Goal: Task Accomplishment & Management: Complete application form

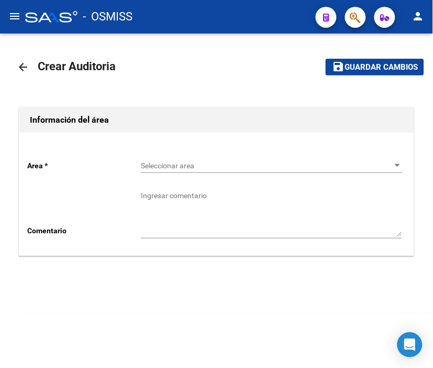
click at [190, 165] on span "Seleccionar area" at bounding box center [267, 165] width 252 height 9
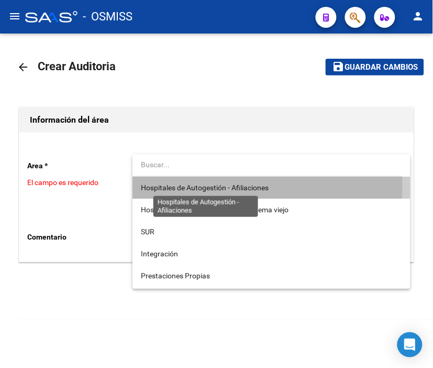
click at [190, 185] on span "Hospitales de Autogestión - Afiliaciones" at bounding box center [205, 187] width 128 height 8
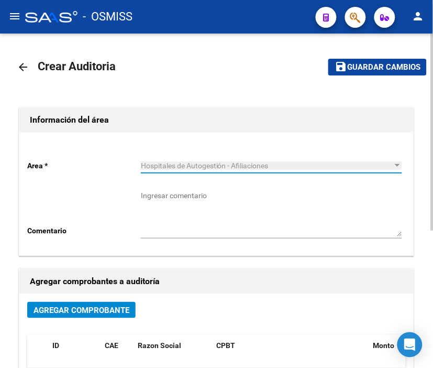
click at [107, 308] on span "Agregar Comprobante" at bounding box center [82, 309] width 96 height 9
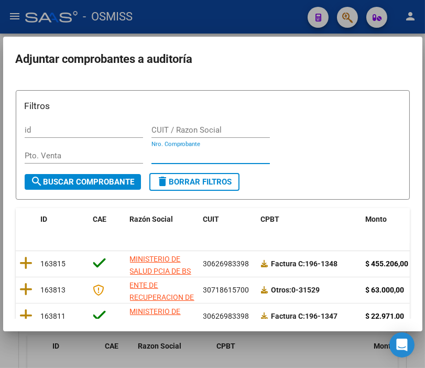
click at [179, 157] on input "Nro. Comprobante" at bounding box center [210, 155] width 118 height 9
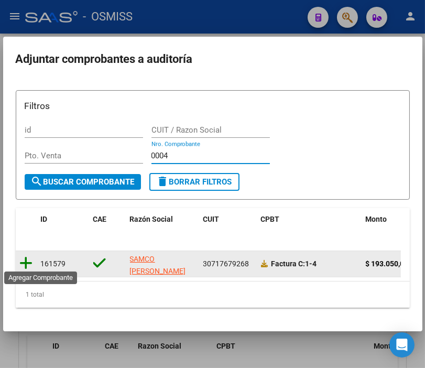
type input "0004"
click at [24, 256] on icon at bounding box center [26, 263] width 13 height 15
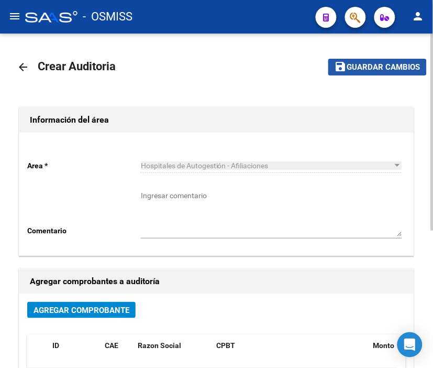
click at [393, 71] on span "Guardar cambios" at bounding box center [383, 67] width 73 height 9
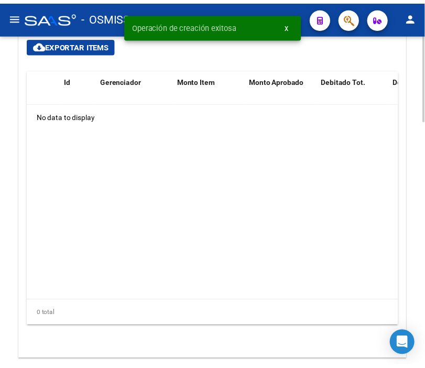
scroll to position [815, 0]
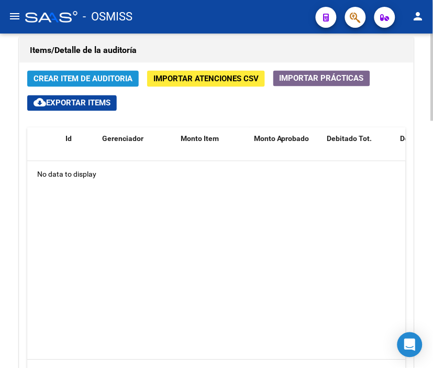
click at [82, 76] on span "Crear Item de Auditoria" at bounding box center [83, 78] width 99 height 9
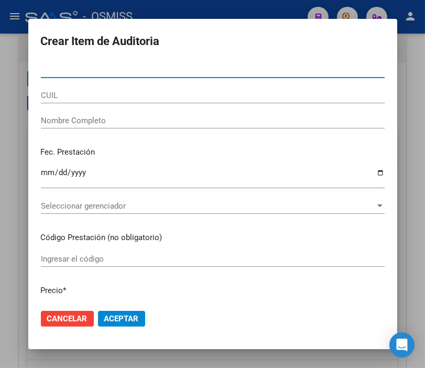
click at [82, 69] on input "Nro Documento" at bounding box center [213, 69] width 344 height 9
type input "43007204"
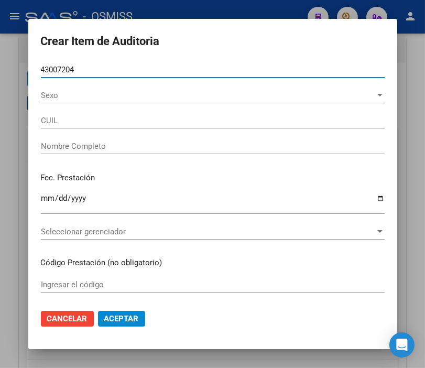
type input "20430072049"
type input "IBA�EZ [PERSON_NAME]"
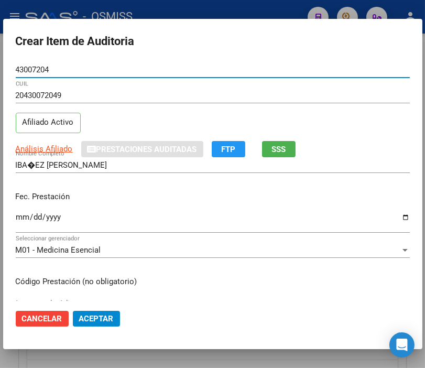
type input "43007204"
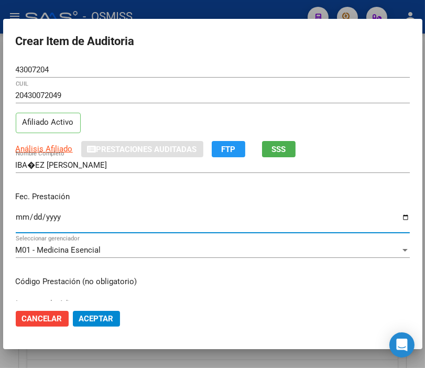
click at [16, 215] on input "Ingresar la fecha" at bounding box center [213, 221] width 394 height 17
type input "[DATE]"
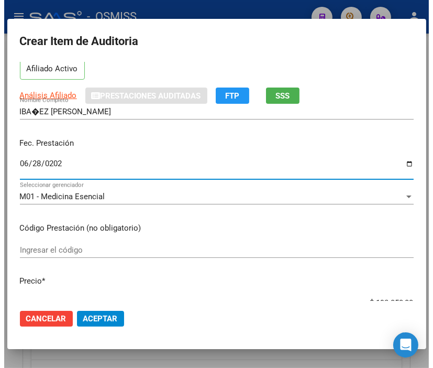
scroll to position [174, 0]
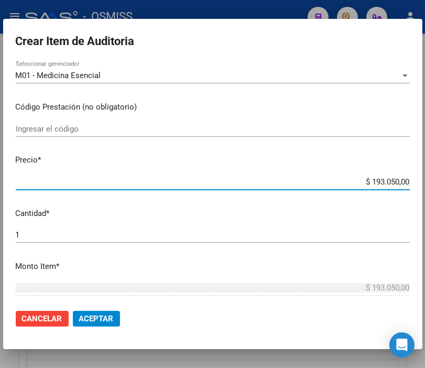
drag, startPoint x: 316, startPoint y: 179, endPoint x: 436, endPoint y: 182, distance: 120.0
click at [425, 182] on html "menu - OSMISS person Firma Express Padrón Padrón Ágil Análisis Afiliado Integra…" at bounding box center [212, 184] width 425 height 368
click at [96, 311] on button "Aceptar" at bounding box center [96, 319] width 47 height 16
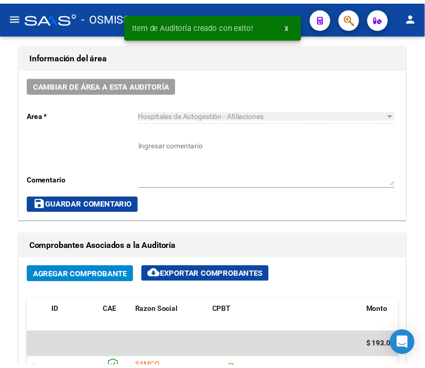
scroll to position [433, 0]
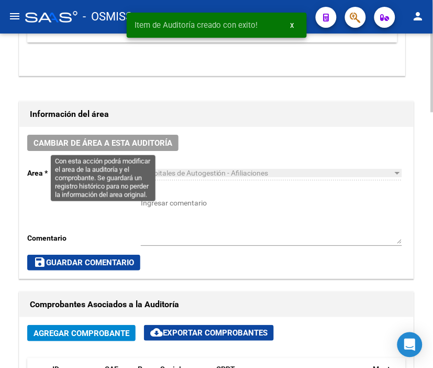
click at [117, 142] on span "Cambiar de área a esta auditoría" at bounding box center [103, 142] width 139 height 9
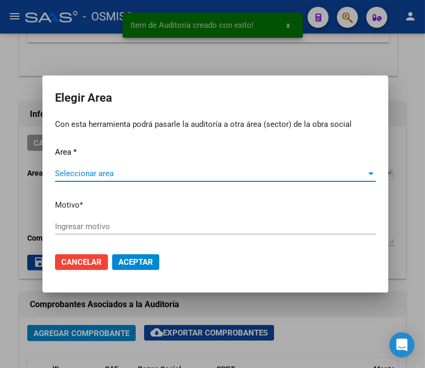
click at [113, 172] on span "Seleccionar area" at bounding box center [210, 173] width 311 height 9
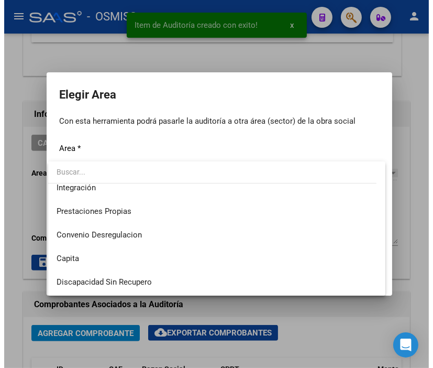
scroll to position [116, 0]
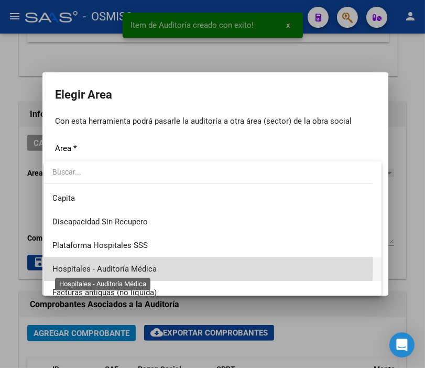
click at [133, 265] on span "Hospitales - Auditoría Médica" at bounding box center [104, 268] width 104 height 9
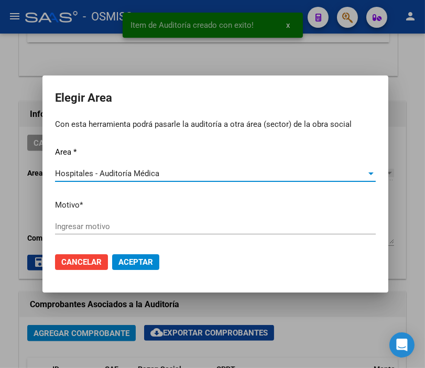
click at [87, 221] on div "Ingresar motivo" at bounding box center [215, 226] width 321 height 16
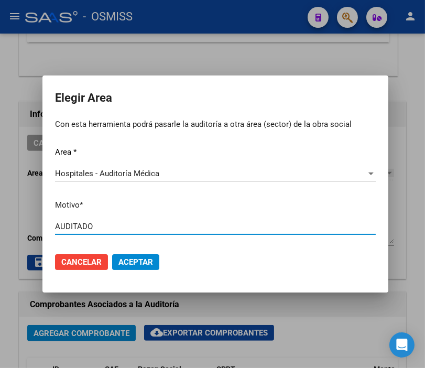
type input "AUDITADO"
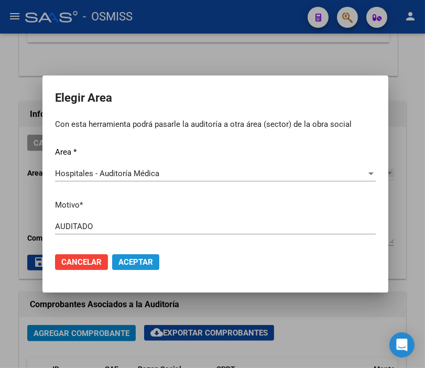
click at [118, 260] on span "Aceptar" at bounding box center [135, 261] width 35 height 9
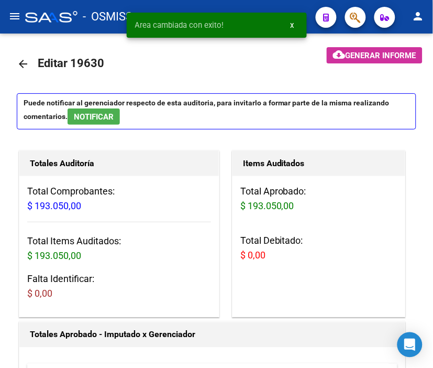
scroll to position [0, 0]
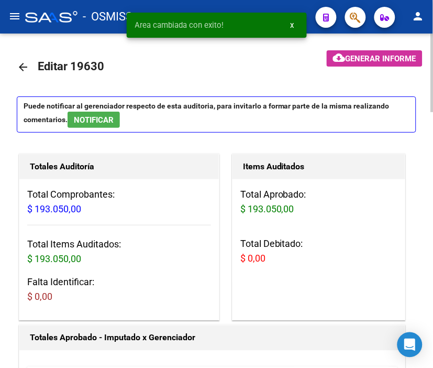
click at [18, 65] on mat-icon "arrow_back" at bounding box center [23, 67] width 13 height 13
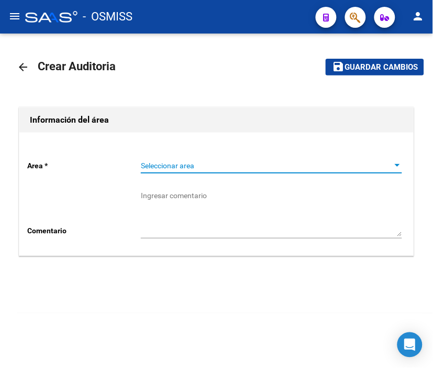
click at [156, 161] on span "Seleccionar area" at bounding box center [267, 165] width 252 height 9
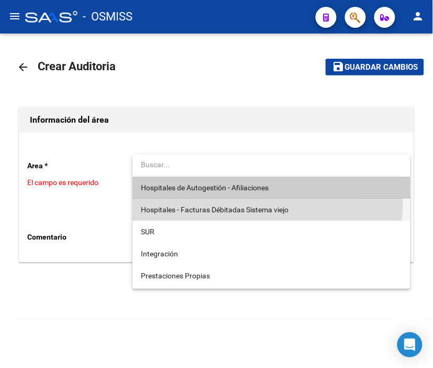
click at [181, 200] on span "Hospitales - Facturas Débitadas Sistema viejo" at bounding box center [271, 210] width 261 height 22
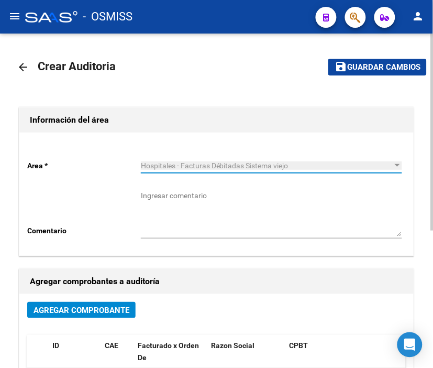
click at [86, 309] on span "Agregar Comprobante" at bounding box center [82, 309] width 96 height 9
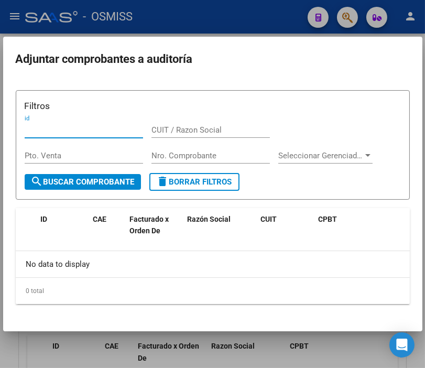
click at [165, 157] on input "Nro. Comprobante" at bounding box center [210, 155] width 118 height 9
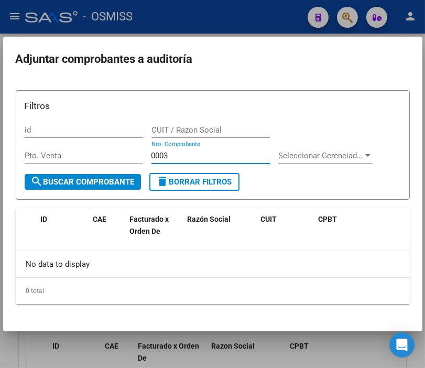
type input "0003"
click at [218, 152] on input "0003" at bounding box center [210, 155] width 118 height 9
click at [205, 18] on div at bounding box center [212, 184] width 425 height 368
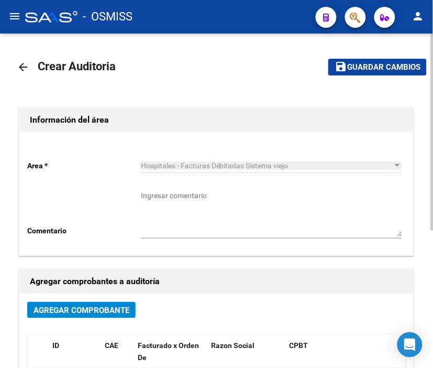
click at [18, 64] on mat-icon "arrow_back" at bounding box center [23, 67] width 13 height 13
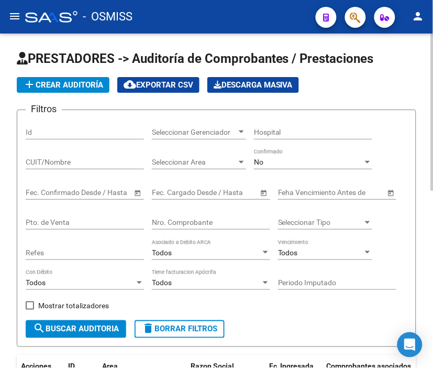
click at [58, 83] on span "add Crear Auditoría" at bounding box center [63, 84] width 80 height 9
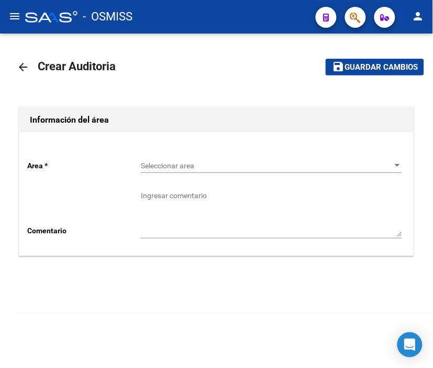
click at [160, 169] on span "Seleccionar area" at bounding box center [267, 165] width 252 height 9
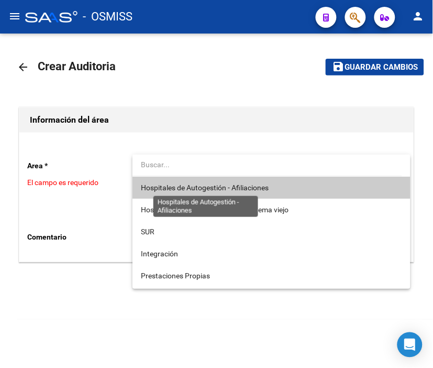
click at [210, 188] on span "Hospitales de Autogestión - Afiliaciones" at bounding box center [205, 187] width 128 height 8
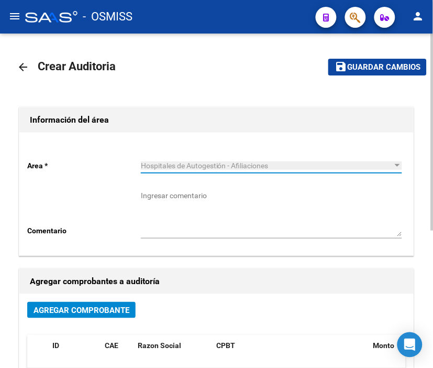
click at [119, 310] on span "Agregar Comprobante" at bounding box center [82, 309] width 96 height 9
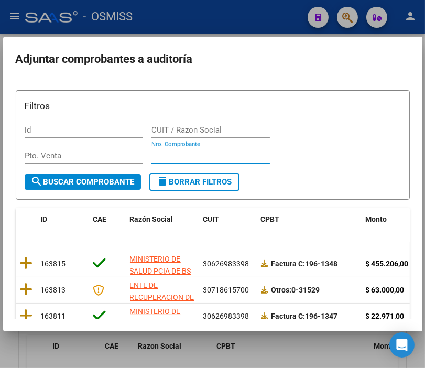
click at [161, 157] on input "Nro. Comprobante" at bounding box center [210, 155] width 118 height 9
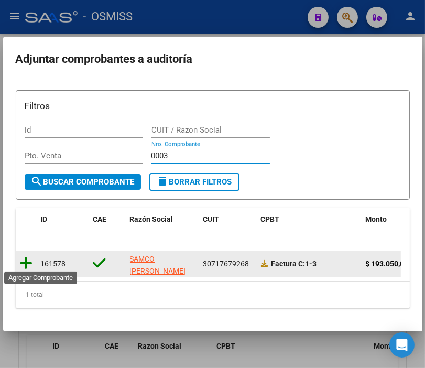
type input "0003"
click at [23, 256] on icon at bounding box center [26, 263] width 13 height 15
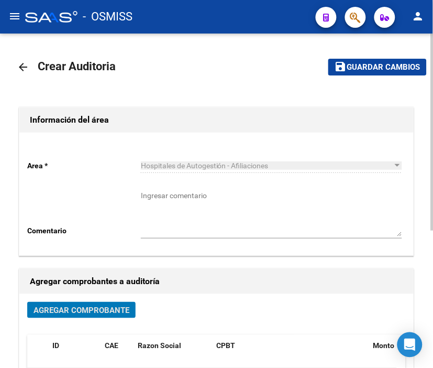
click at [390, 66] on span "Guardar cambios" at bounding box center [383, 67] width 73 height 9
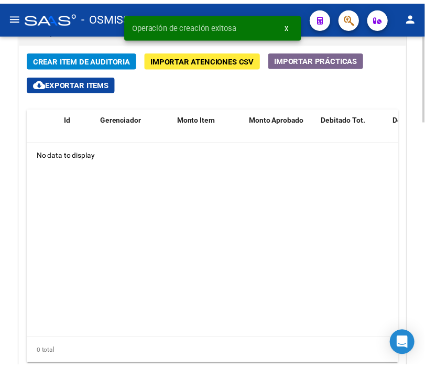
scroll to position [848, 0]
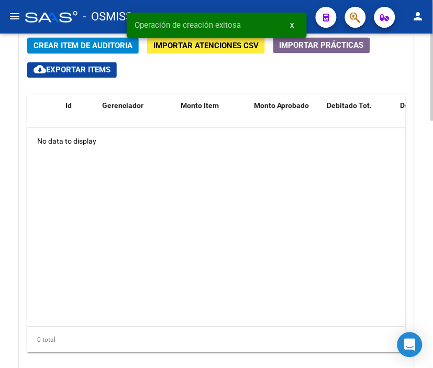
click at [433, 262] on html "menu - OSMISS person Firma Express Padrón Padrón Ágil Análisis Afiliado Integra…" at bounding box center [216, 184] width 433 height 368
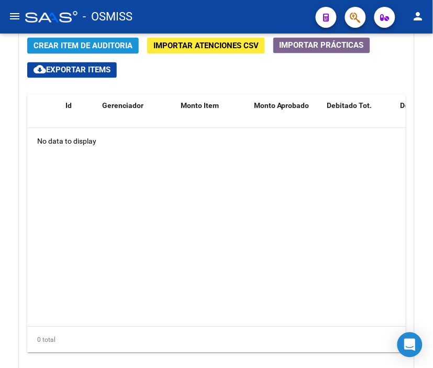
click at [81, 39] on button "Crear Item de Auditoria" at bounding box center [83, 46] width 112 height 16
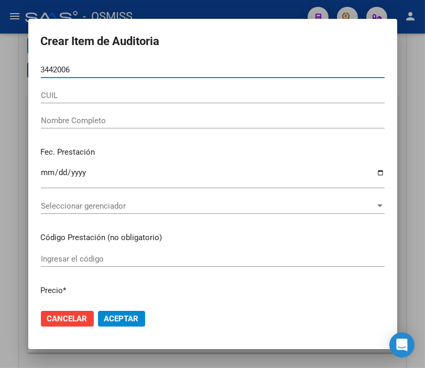
type input "34420065"
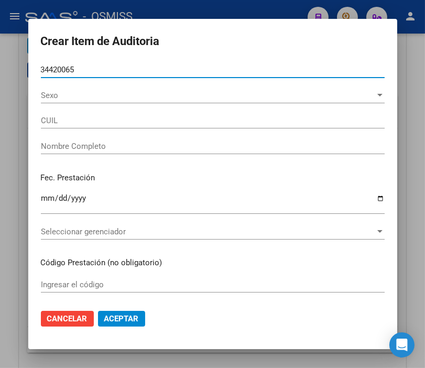
type input "27344200659"
type input "[PERSON_NAME]"
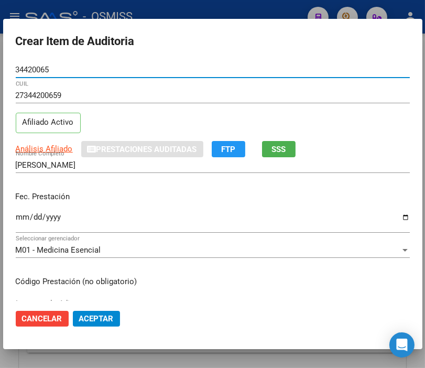
type input "34420065"
click at [148, 91] on input "27344200659" at bounding box center [213, 95] width 394 height 9
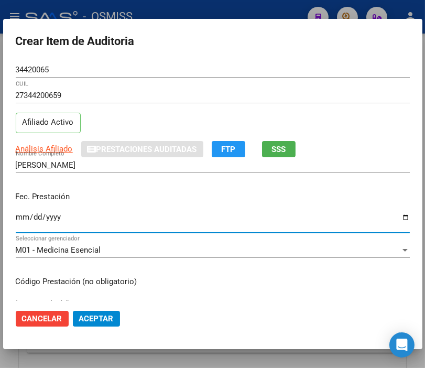
click at [21, 216] on input "Ingresar la fecha" at bounding box center [213, 221] width 394 height 17
type input "[DATE]"
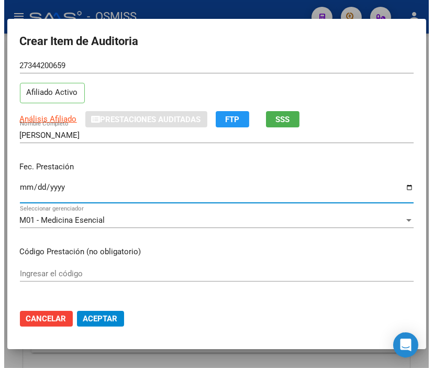
scroll to position [116, 0]
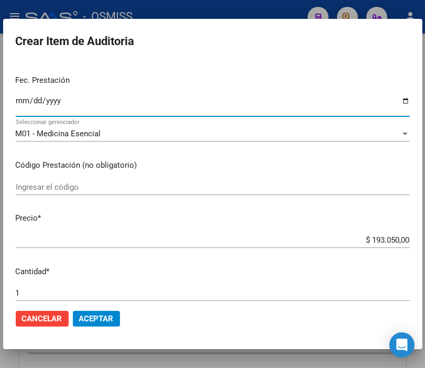
click at [80, 314] on span "Aceptar" at bounding box center [96, 318] width 35 height 9
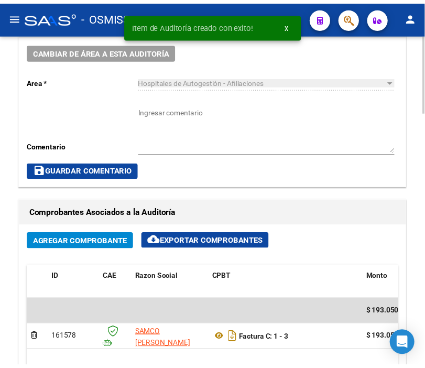
scroll to position [467, 0]
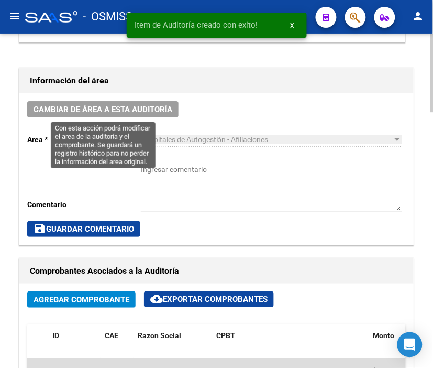
click at [116, 106] on span "Cambiar de área a esta auditoría" at bounding box center [103, 109] width 139 height 9
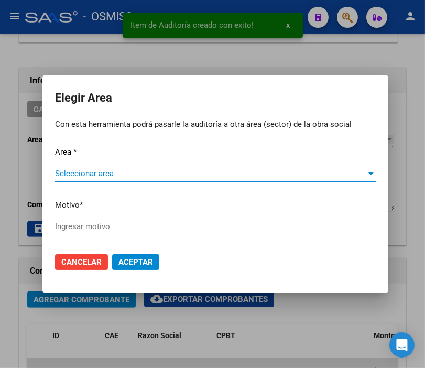
click at [80, 167] on div "Seleccionar area Seleccionar area" at bounding box center [215, 174] width 321 height 16
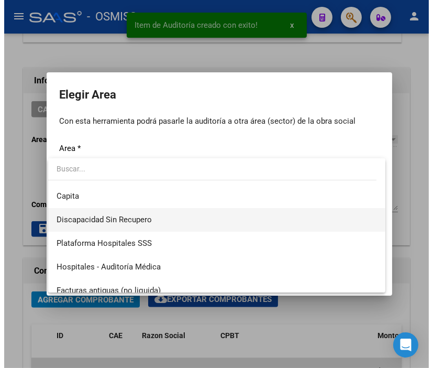
scroll to position [116, 0]
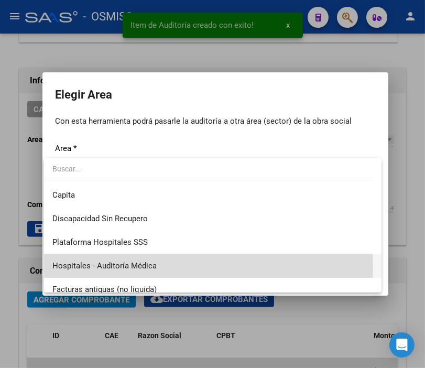
click at [171, 266] on span "Hospitales - Auditoría Médica" at bounding box center [212, 266] width 321 height 24
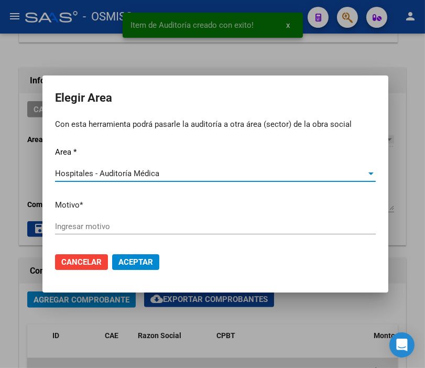
click at [114, 223] on input "Ingresar motivo" at bounding box center [215, 226] width 321 height 9
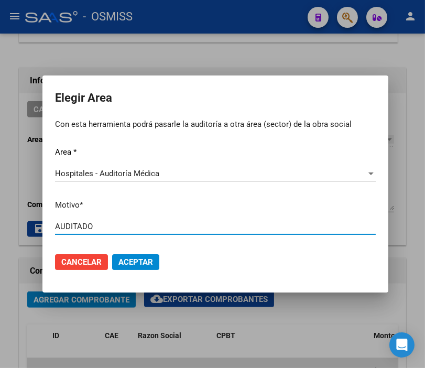
type input "AUDITADO"
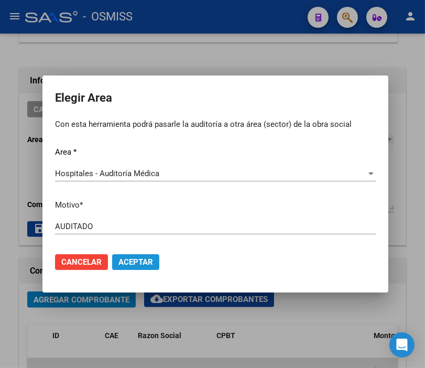
click at [119, 264] on span "Aceptar" at bounding box center [135, 261] width 35 height 9
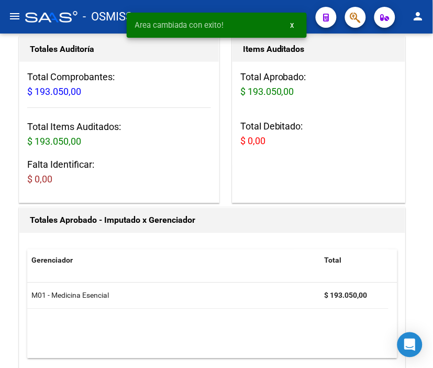
scroll to position [0, 0]
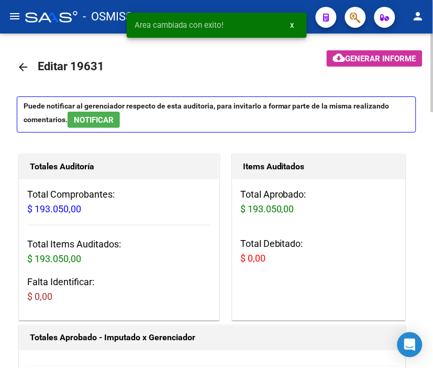
click at [19, 64] on mat-icon "arrow_back" at bounding box center [23, 67] width 13 height 13
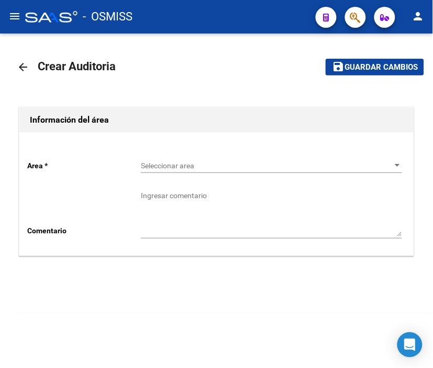
click at [161, 165] on span "Seleccionar area" at bounding box center [267, 165] width 252 height 9
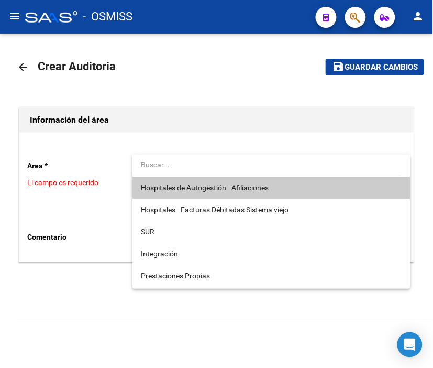
click at [176, 181] on span "Hospitales de Autogestión - Afiliaciones" at bounding box center [271, 188] width 261 height 22
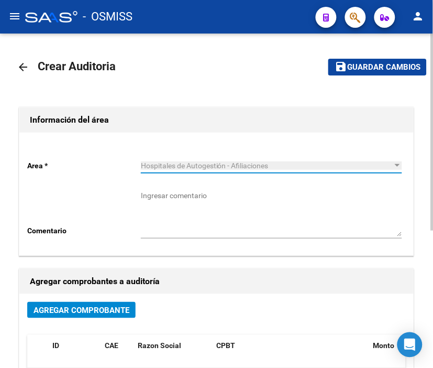
click at [111, 305] on span "Agregar Comprobante" at bounding box center [82, 309] width 96 height 9
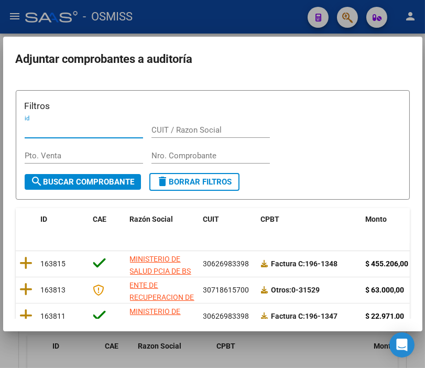
click at [167, 156] on input "Nro. Comprobante" at bounding box center [210, 155] width 118 height 9
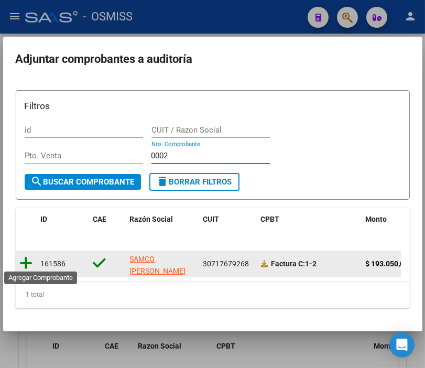
type input "0002"
click at [24, 259] on icon at bounding box center [26, 263] width 13 height 15
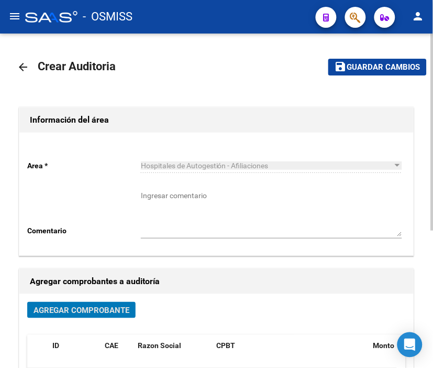
click at [358, 58] on mat-toolbar-row "save Guardar cambios" at bounding box center [362, 67] width 131 height 34
click at [358, 63] on span "Guardar cambios" at bounding box center [383, 67] width 73 height 9
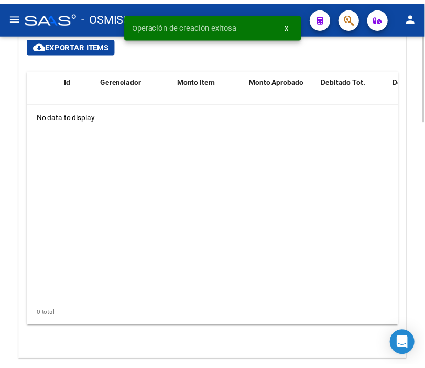
scroll to position [815, 0]
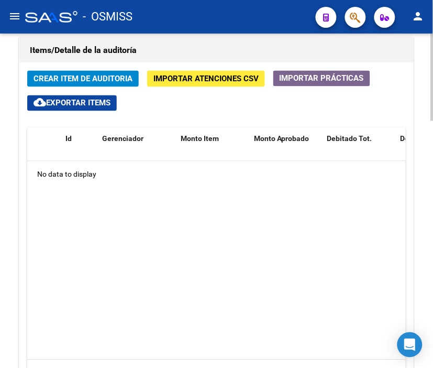
click at [110, 85] on button "Crear Item de Auditoria" at bounding box center [83, 79] width 112 height 16
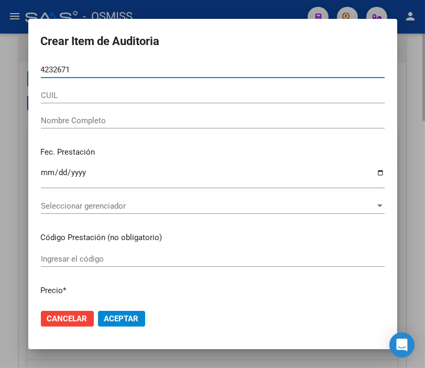
type input "42326710"
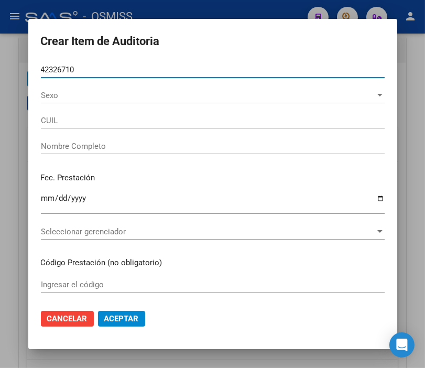
type input "20423267101"
type input "[PERSON_NAME]"
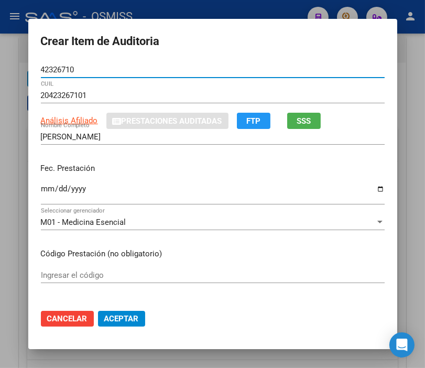
type input "42326710"
click at [41, 192] on input "Ingresar la fecha" at bounding box center [213, 192] width 344 height 17
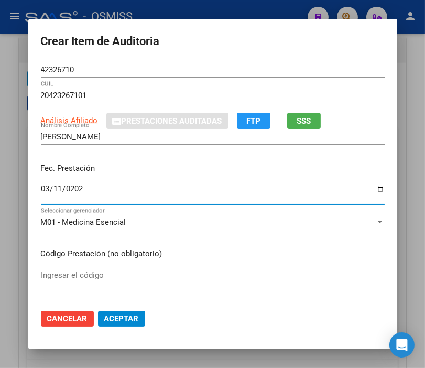
type input "[DATE]"
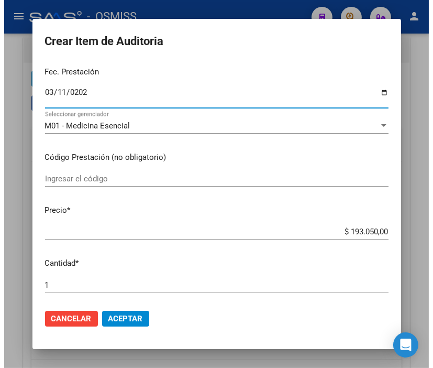
scroll to position [116, 0]
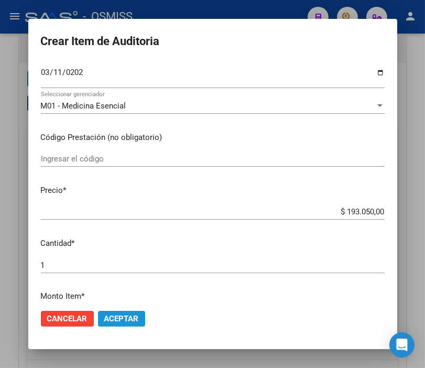
click at [117, 314] on span "Aceptar" at bounding box center [121, 318] width 35 height 9
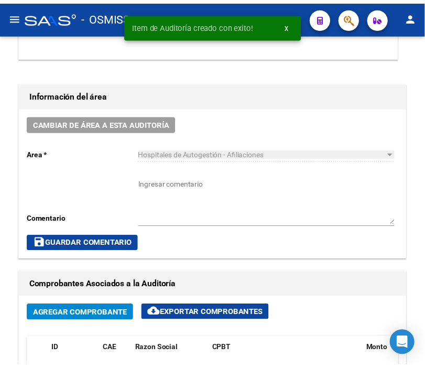
scroll to position [433, 0]
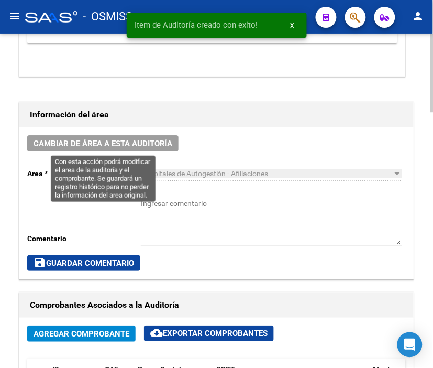
click at [128, 135] on button "Cambiar de área a esta auditoría" at bounding box center [102, 143] width 151 height 16
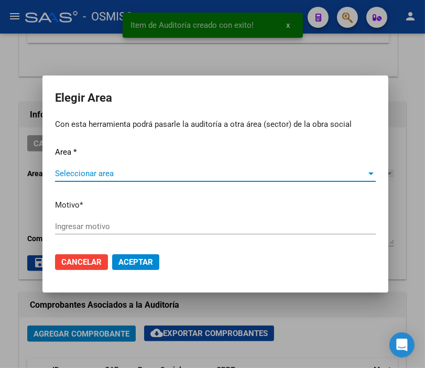
click at [105, 173] on span "Seleccionar area" at bounding box center [210, 173] width 311 height 9
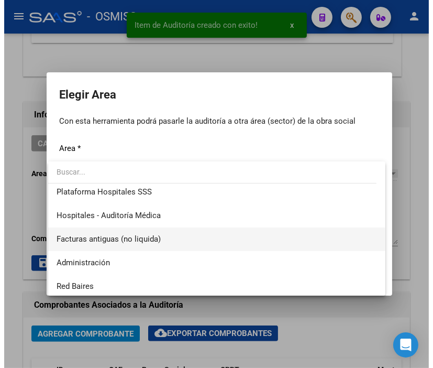
scroll to position [174, 0]
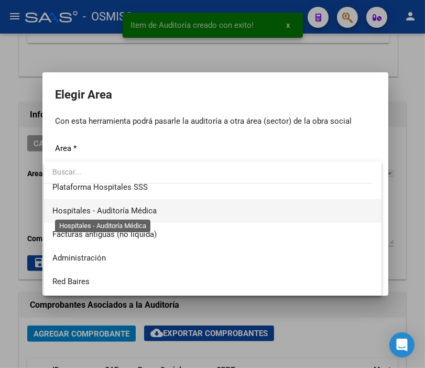
click at [153, 215] on span "Hospitales - Auditoría Médica" at bounding box center [104, 210] width 104 height 9
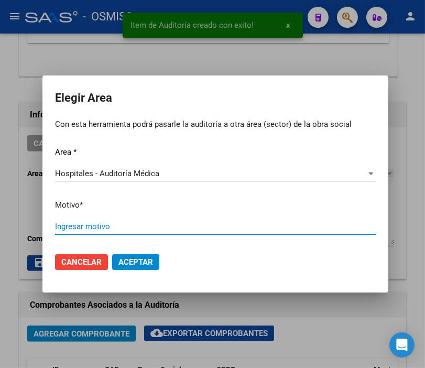
click at [103, 224] on input "Ingresar motivo" at bounding box center [215, 226] width 321 height 9
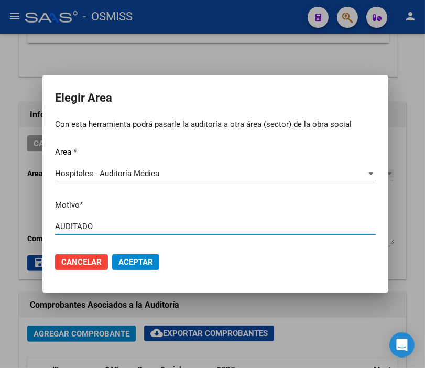
type input "AUDITADO"
click at [119, 255] on button "Aceptar" at bounding box center [135, 262] width 47 height 16
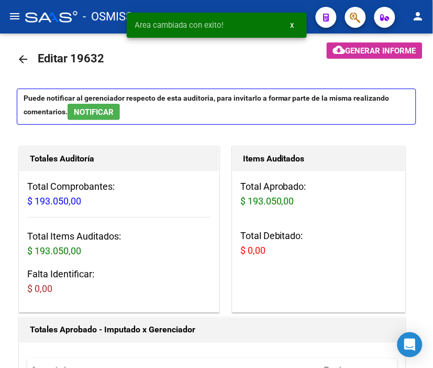
scroll to position [0, 0]
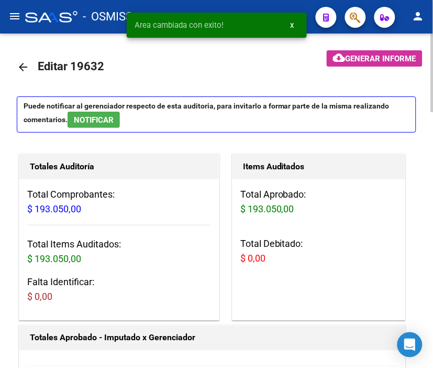
click at [28, 65] on mat-icon "arrow_back" at bounding box center [23, 67] width 13 height 13
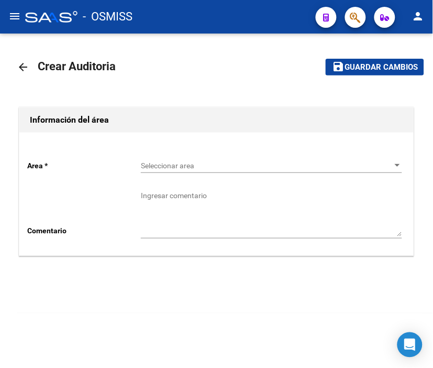
click at [169, 165] on span "Seleccionar area" at bounding box center [267, 165] width 252 height 9
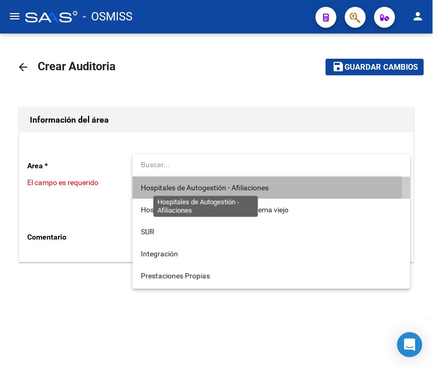
click at [178, 188] on span "Hospitales de Autogestión - Afiliaciones" at bounding box center [205, 187] width 128 height 8
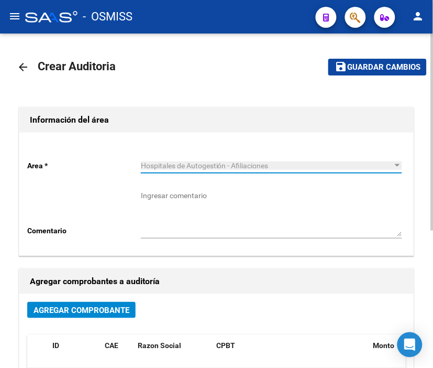
click at [118, 303] on button "Agregar Comprobante" at bounding box center [81, 310] width 108 height 16
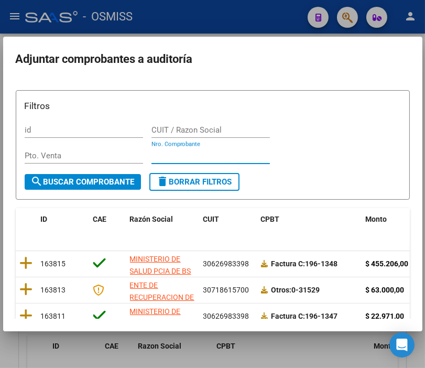
click at [165, 154] on input "Nro. Comprobante" at bounding box center [210, 155] width 118 height 9
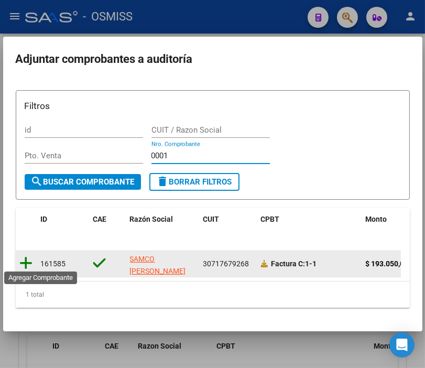
type input "0001"
click at [23, 267] on icon at bounding box center [26, 263] width 13 height 15
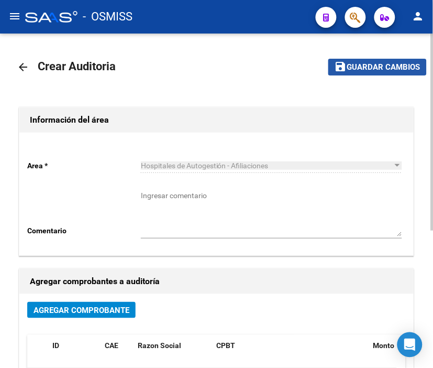
click at [415, 60] on button "save Guardar cambios" at bounding box center [377, 67] width 98 height 16
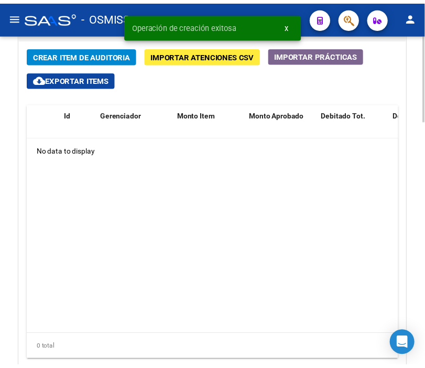
scroll to position [848, 0]
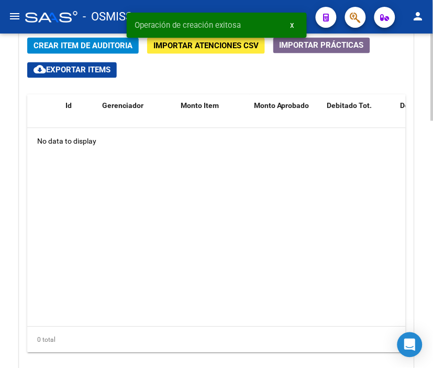
click at [433, 261] on div at bounding box center [432, 299] width 3 height 87
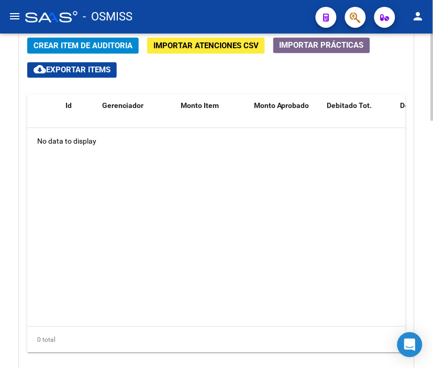
click at [101, 47] on span "Crear Item de Auditoria" at bounding box center [83, 45] width 99 height 9
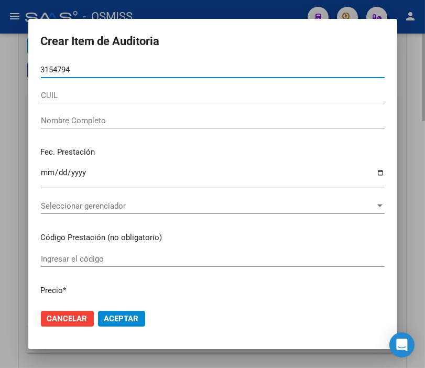
type input "31547942"
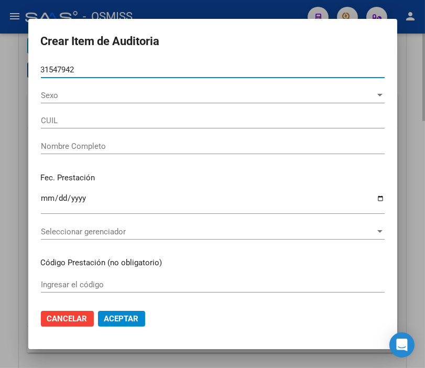
type input "27315479423"
type input "[PERSON_NAME] [PERSON_NAME]"
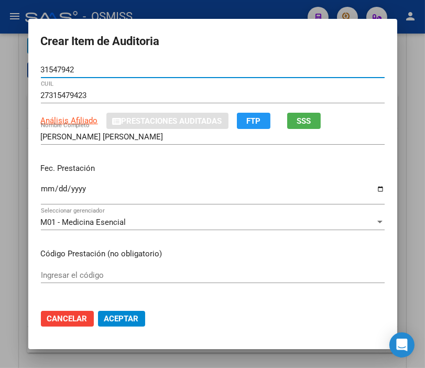
type input "31547942"
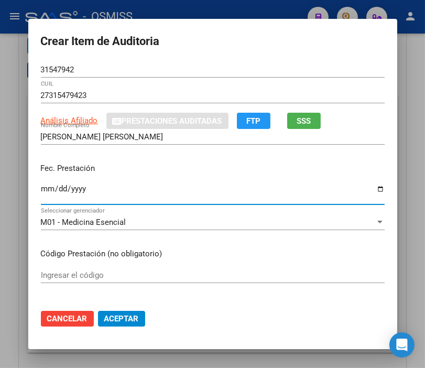
click at [46, 191] on input "Ingresar la fecha" at bounding box center [213, 192] width 344 height 17
type input "[DATE]"
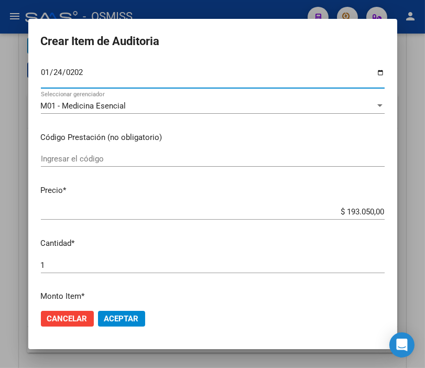
scroll to position [0, 0]
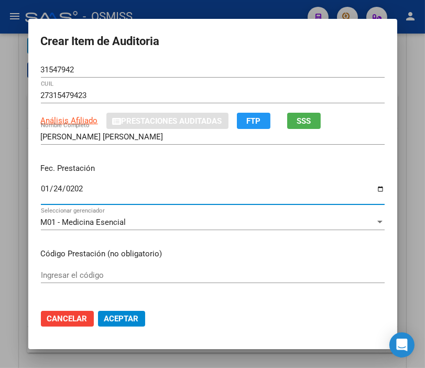
click at [55, 184] on input "[DATE]" at bounding box center [213, 192] width 344 height 17
type input "[DATE]"
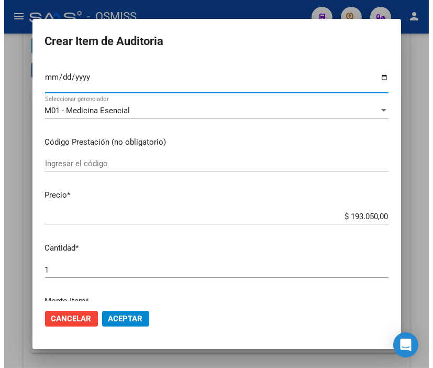
scroll to position [116, 0]
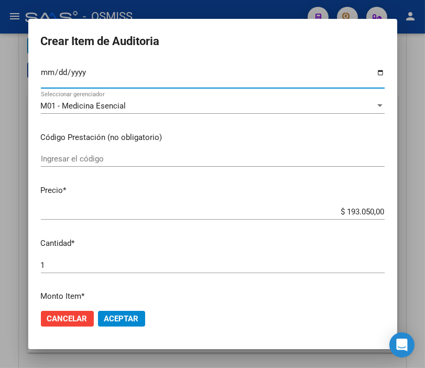
click at [127, 317] on span "Aceptar" at bounding box center [121, 318] width 35 height 9
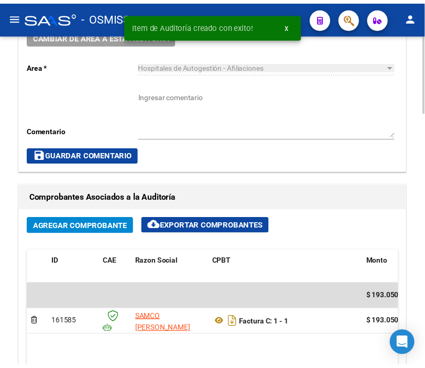
scroll to position [525, 0]
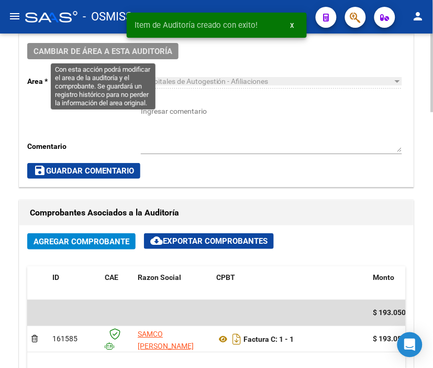
click at [134, 53] on span "Cambiar de área a esta auditoría" at bounding box center [103, 51] width 139 height 9
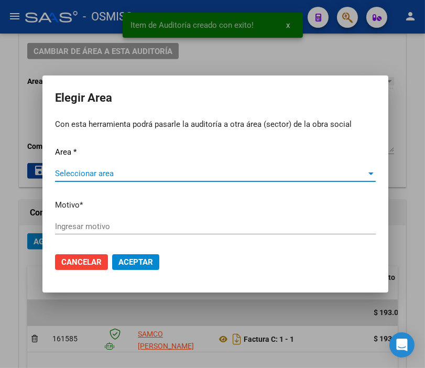
click at [69, 171] on span "Seleccionar area" at bounding box center [210, 173] width 311 height 9
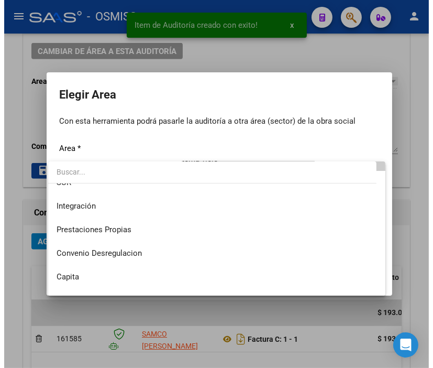
scroll to position [116, 0]
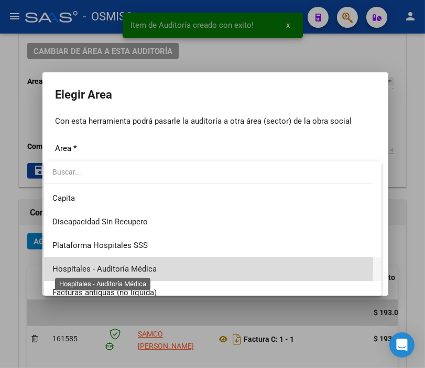
click at [136, 265] on span "Hospitales - Auditoría Médica" at bounding box center [104, 268] width 104 height 9
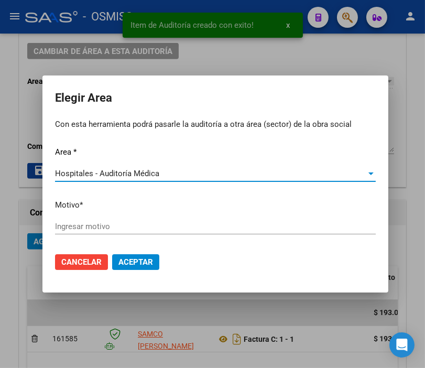
click at [88, 224] on input "Ingresar motivo" at bounding box center [215, 226] width 321 height 9
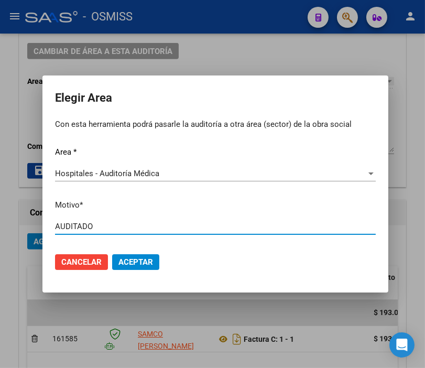
type input "AUDITADO"
click at [135, 258] on span "Aceptar" at bounding box center [135, 261] width 35 height 9
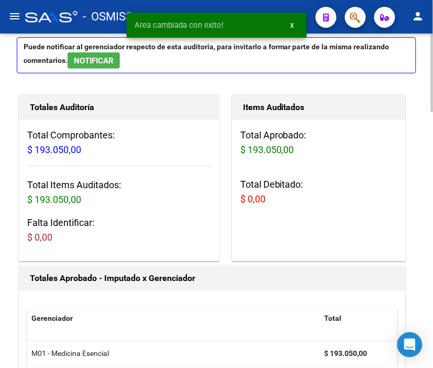
scroll to position [0, 0]
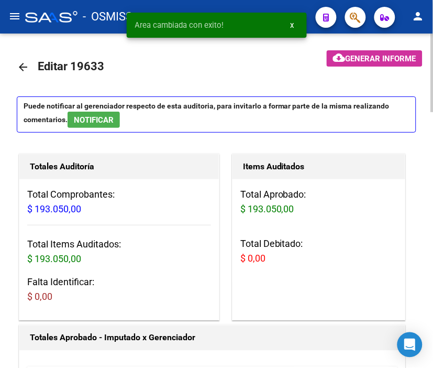
click at [19, 64] on mat-icon "arrow_back" at bounding box center [23, 67] width 13 height 13
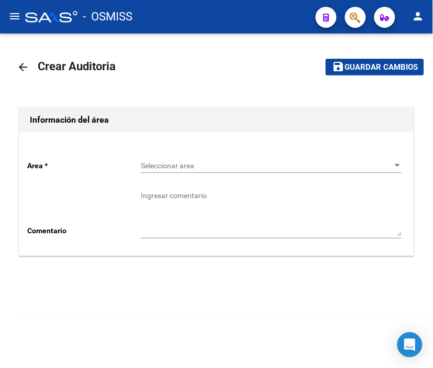
click at [169, 169] on span "Seleccionar area" at bounding box center [267, 165] width 252 height 9
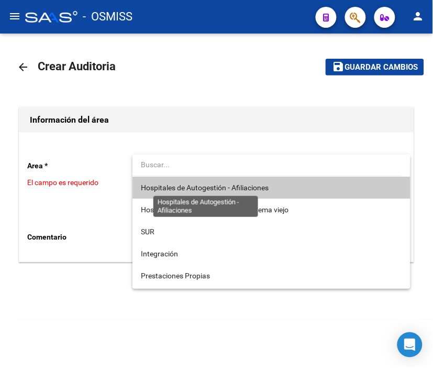
click at [186, 191] on span "Hospitales de Autogestión - Afiliaciones" at bounding box center [205, 187] width 128 height 8
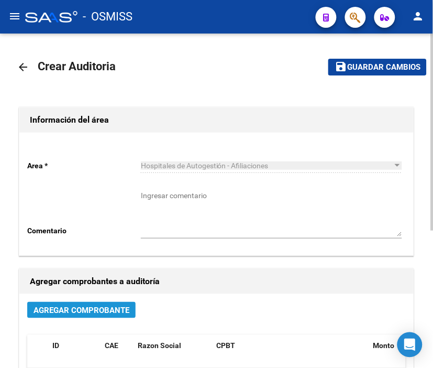
click at [117, 316] on button "Agregar Comprobante" at bounding box center [81, 310] width 108 height 16
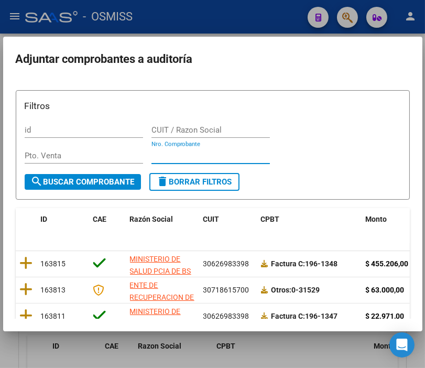
click at [166, 153] on input "Nro. Comprobante" at bounding box center [210, 155] width 118 height 9
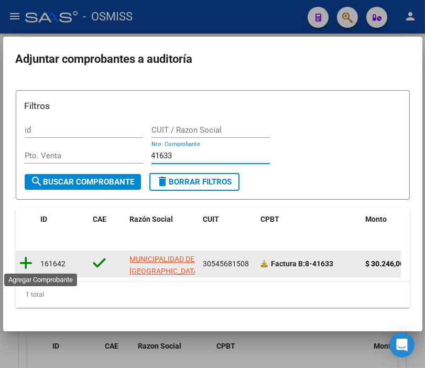
type input "41633"
click at [24, 260] on icon at bounding box center [26, 263] width 13 height 15
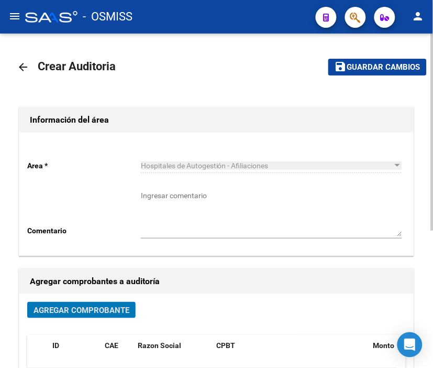
click at [389, 64] on span "Guardar cambios" at bounding box center [383, 67] width 73 height 9
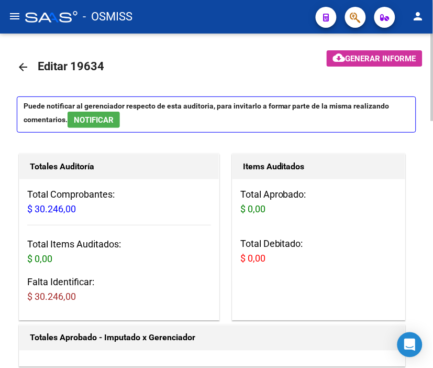
click at [183, 59] on mat-toolbar-row "arrow_back Editar 19634" at bounding box center [157, 67] width 280 height 34
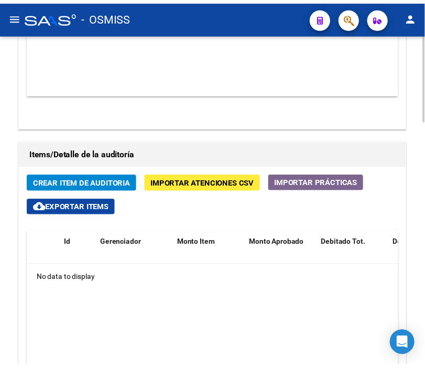
scroll to position [815, 0]
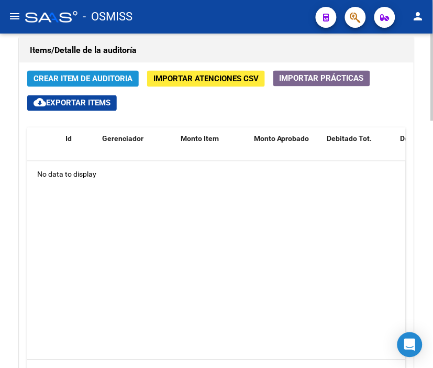
click at [93, 80] on span "Crear Item de Auditoria" at bounding box center [83, 78] width 99 height 9
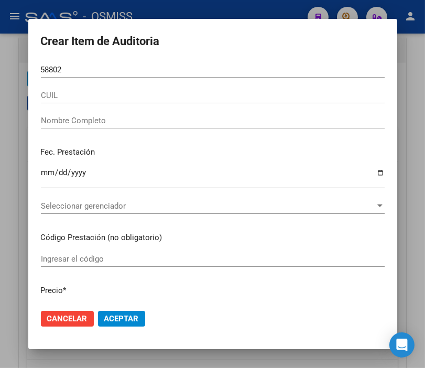
click at [156, 62] on div "58802 Nro Documento" at bounding box center [213, 70] width 344 height 16
type input "58802121"
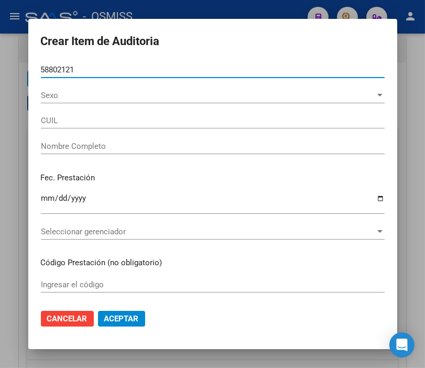
type input "20588021212"
type input "[PERSON_NAME]"
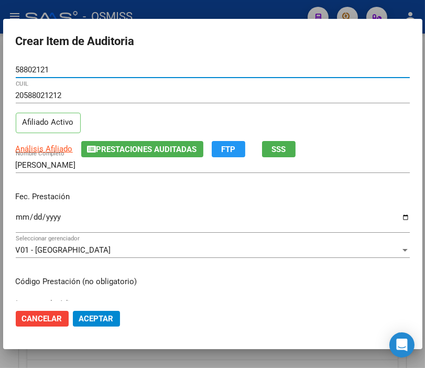
type input "58802121"
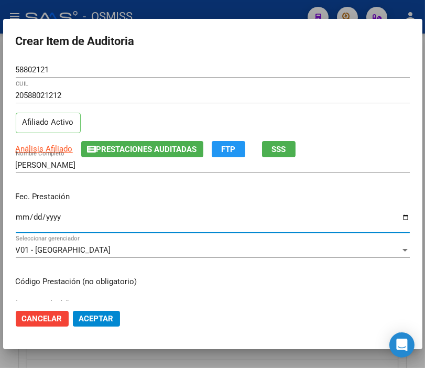
click at [22, 215] on input "Ingresar la fecha" at bounding box center [213, 221] width 394 height 17
type input "[DATE]"
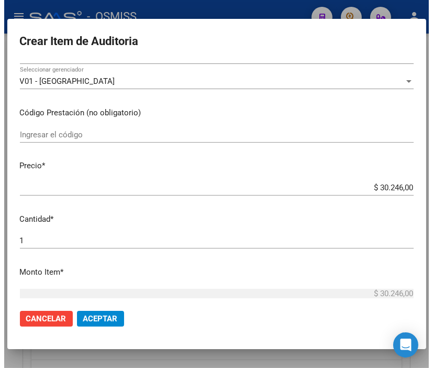
scroll to position [174, 0]
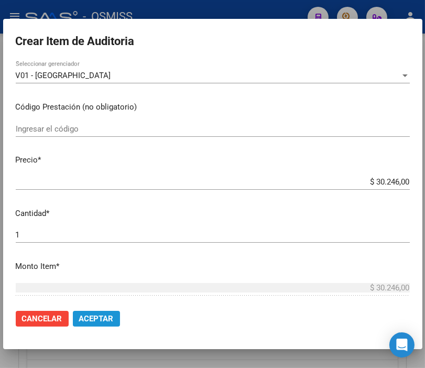
click at [95, 314] on span "Aceptar" at bounding box center [96, 318] width 35 height 9
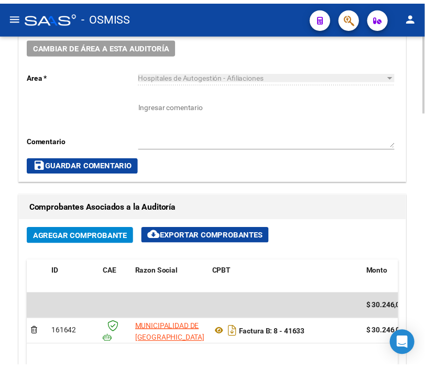
scroll to position [491, 0]
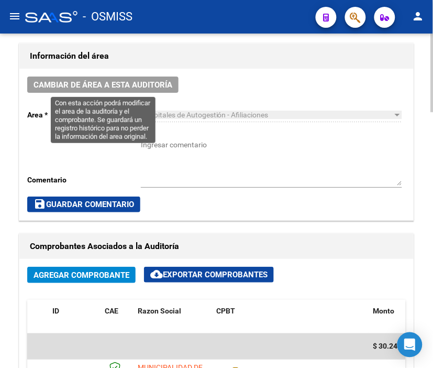
click at [148, 86] on span "Cambiar de área a esta auditoría" at bounding box center [103, 84] width 139 height 9
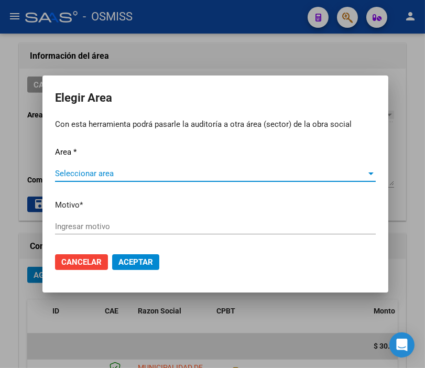
click at [95, 170] on span "Seleccionar area" at bounding box center [210, 173] width 311 height 9
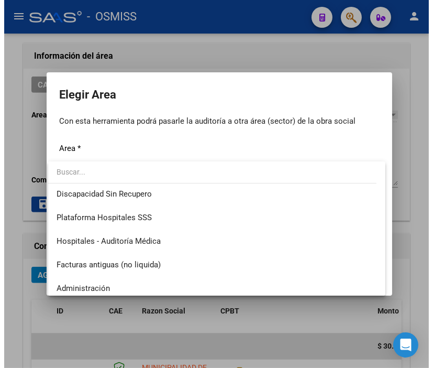
scroll to position [174, 0]
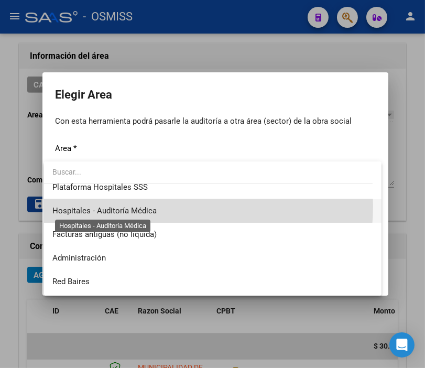
click at [148, 206] on span "Hospitales - Auditoría Médica" at bounding box center [104, 210] width 104 height 9
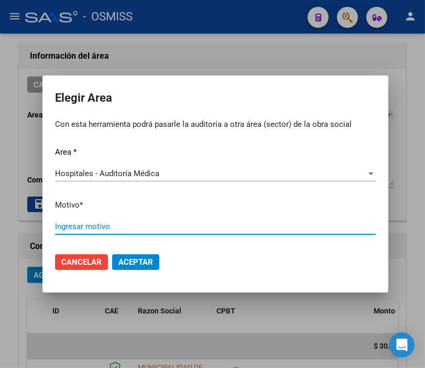
click at [93, 227] on input "Ingresar motivo" at bounding box center [215, 226] width 321 height 9
type input "AUDITADO"
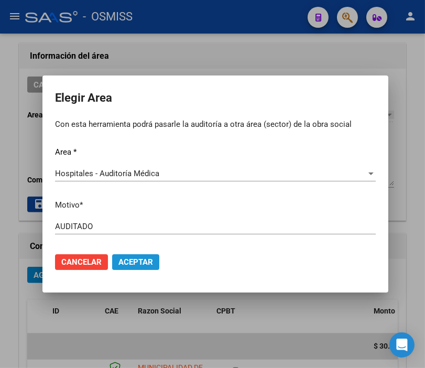
click at [146, 260] on span "Aceptar" at bounding box center [135, 261] width 35 height 9
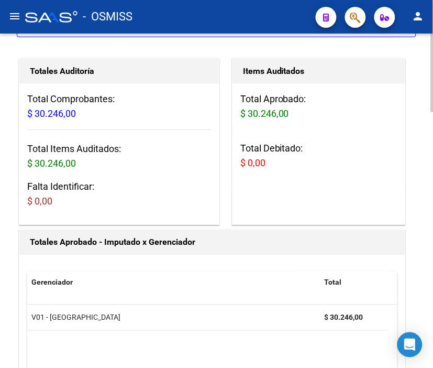
scroll to position [0, 0]
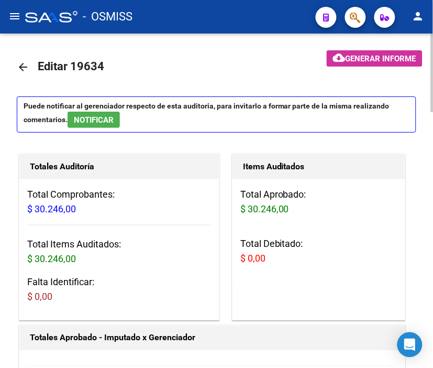
click at [20, 68] on mat-icon "arrow_back" at bounding box center [23, 67] width 13 height 13
